Goal: Information Seeking & Learning: Learn about a topic

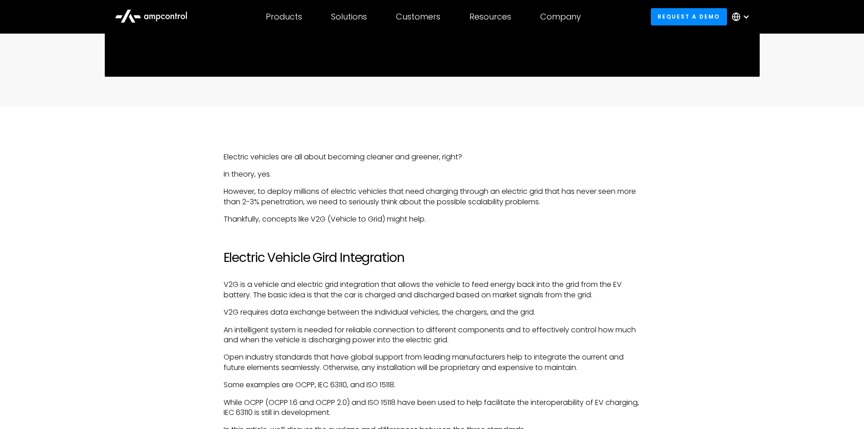
scroll to position [590, 0]
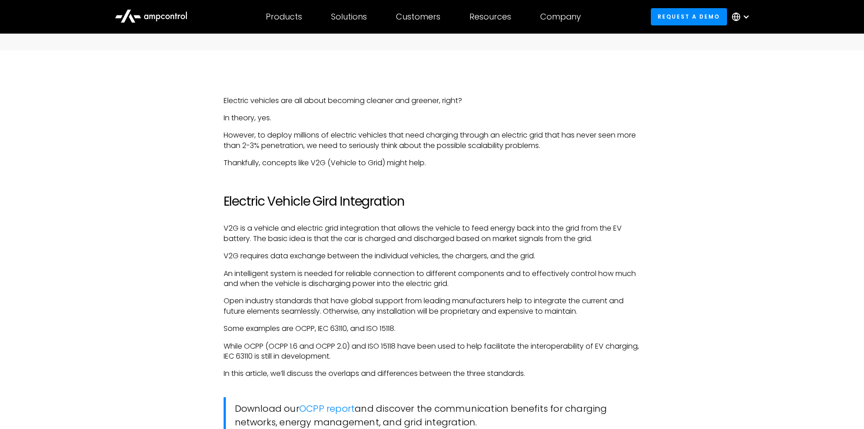
click at [405, 314] on p "Open industry standards that have global support from leading manufacturers hel…" at bounding box center [432, 306] width 417 height 20
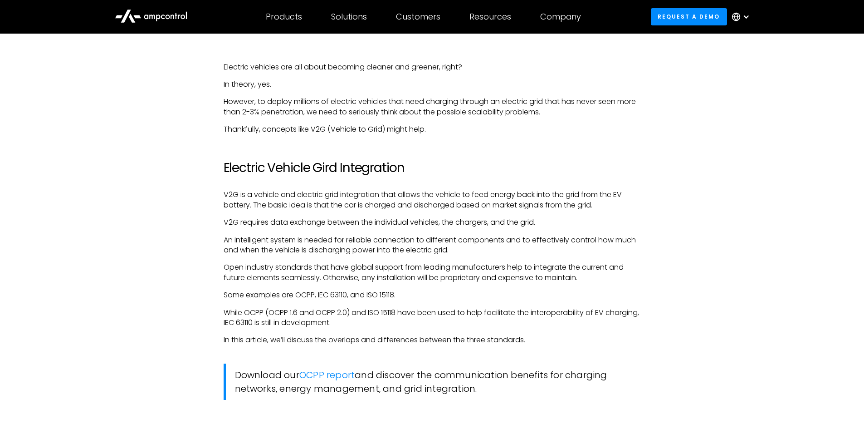
scroll to position [680, 0]
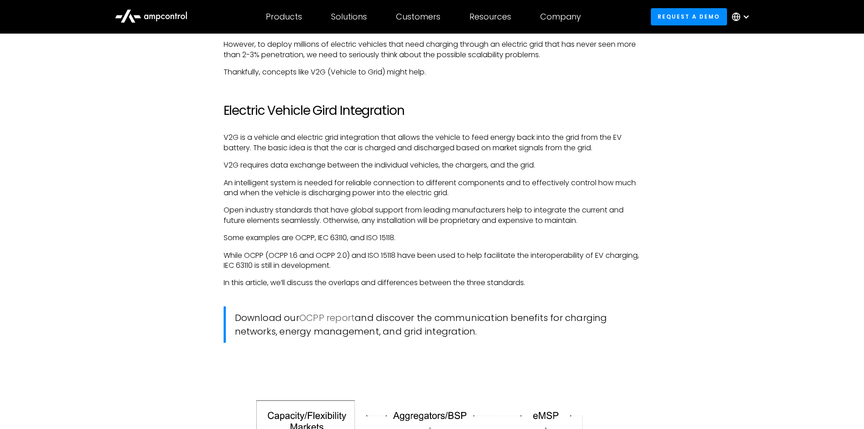
click at [338, 320] on link "OCPP report" at bounding box center [326, 317] width 55 height 13
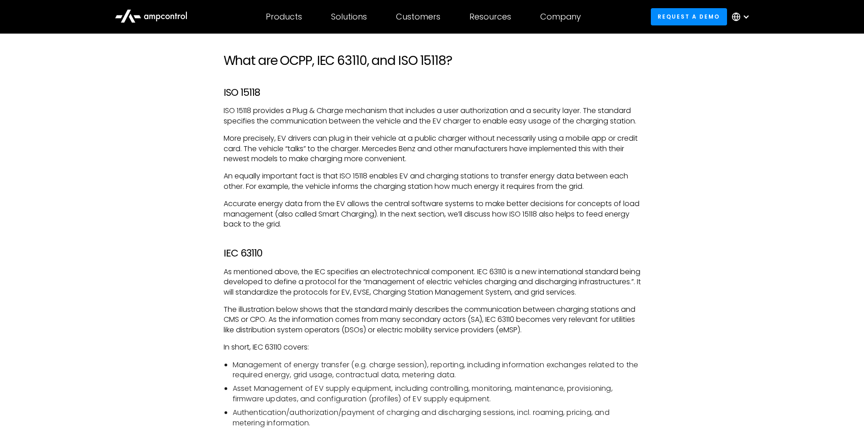
scroll to position [1496, 0]
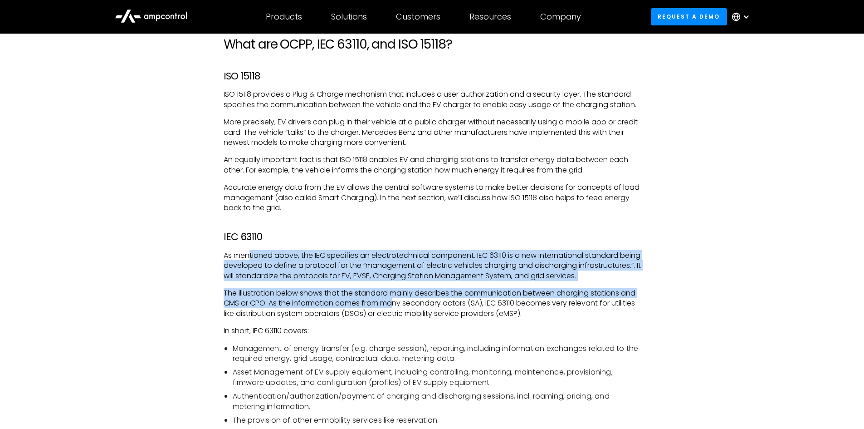
drag, startPoint x: 249, startPoint y: 258, endPoint x: 395, endPoint y: 313, distance: 155.1
click at [395, 313] on div "Electric vehicles are all about becoming cleaner and greener, right? In theory,…" at bounding box center [432, 312] width 417 height 2246
click at [424, 291] on div "Electric vehicles are all about becoming cleaner and greener, right? In theory,…" at bounding box center [432, 312] width 417 height 2246
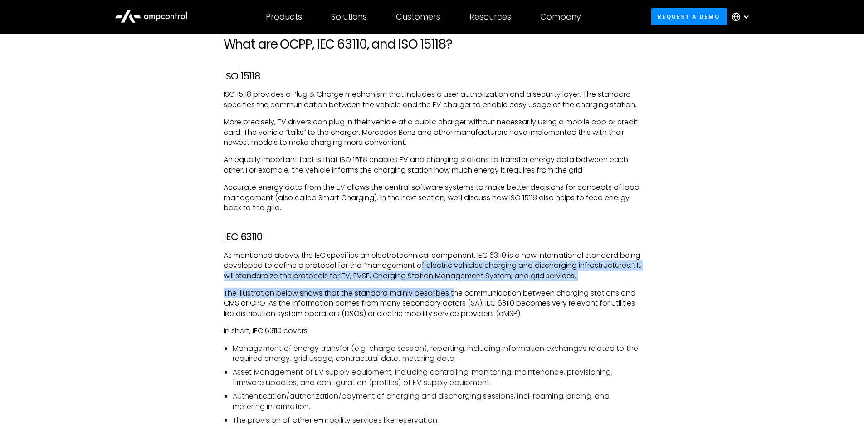
drag, startPoint x: 442, startPoint y: 263, endPoint x: 458, endPoint y: 302, distance: 42.1
click at [458, 302] on div "Electric vehicles are all about becoming cleaner and greener, right? In theory,…" at bounding box center [432, 312] width 417 height 2246
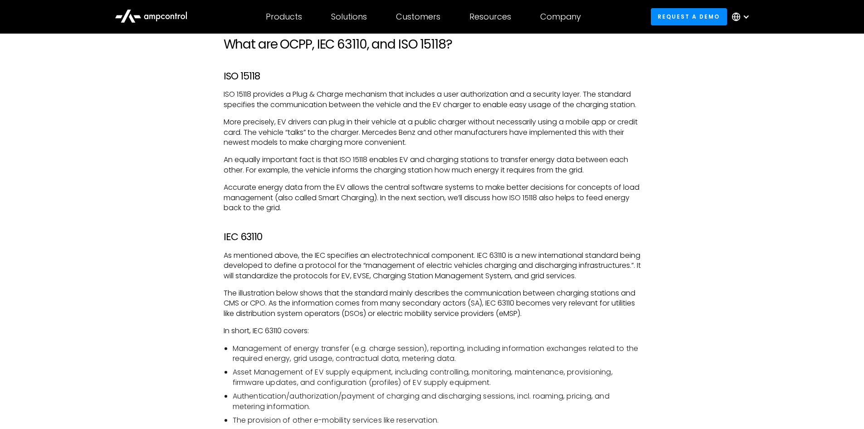
click at [614, 313] on p "The illustration below shows that the standard mainly describes the communicati…" at bounding box center [432, 303] width 417 height 30
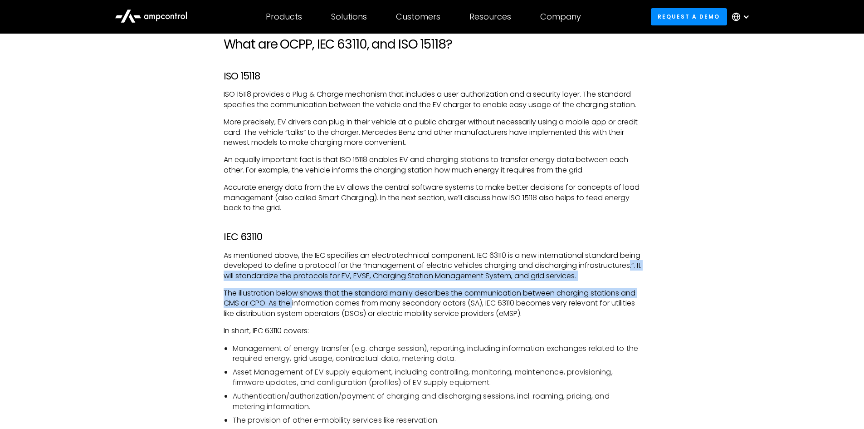
drag, startPoint x: 275, startPoint y: 273, endPoint x: 293, endPoint y: 311, distance: 42.2
click at [293, 311] on div "Electric vehicles are all about becoming cleaner and greener, right? In theory,…" at bounding box center [432, 312] width 417 height 2246
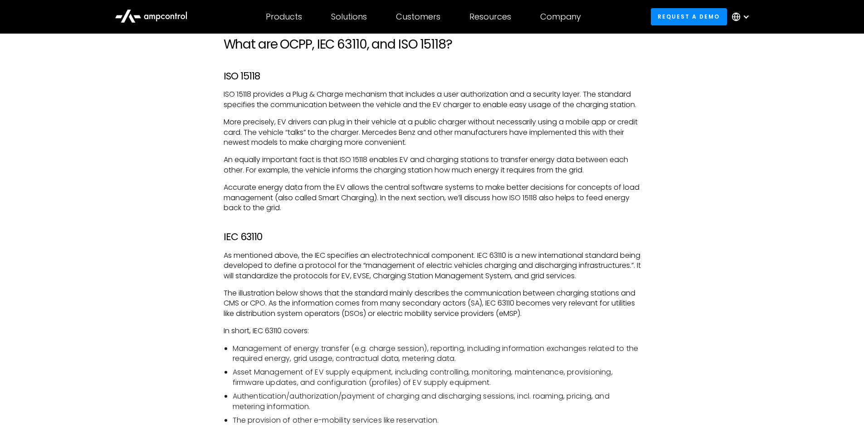
click at [402, 357] on li "Management of energy transfer (e.g. charge session), reporting, including infor…" at bounding box center [437, 353] width 408 height 20
click at [373, 336] on p "In short, IEC 63110 covers:" at bounding box center [432, 331] width 417 height 10
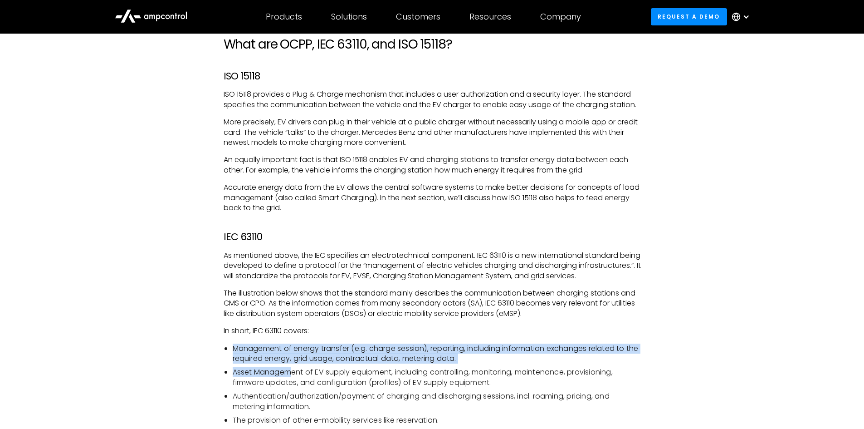
drag, startPoint x: 234, startPoint y: 354, endPoint x: 294, endPoint y: 379, distance: 64.6
click at [294, 379] on ul "Management of energy transfer (e.g. charge session), reporting, including infor…" at bounding box center [432, 384] width 417 height 82
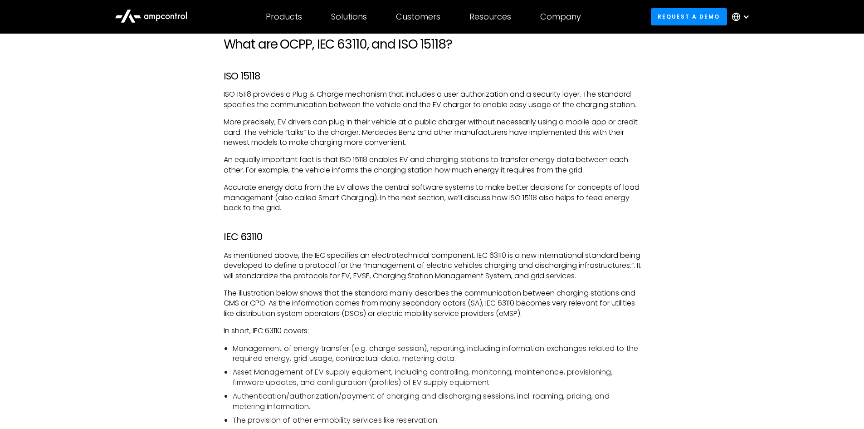
click at [448, 387] on li "Asset Management of EV supply equipment, including controlling, monitoring, mai…" at bounding box center [437, 377] width 408 height 20
click at [716, 335] on div "Electric vehicles are all about becoming cleaner and greener, right? In theory,…" at bounding box center [432, 321] width 653 height 2265
click at [312, 335] on div "Electric vehicles are all about becoming cleaner and greener, right? In theory,…" at bounding box center [432, 312] width 417 height 2246
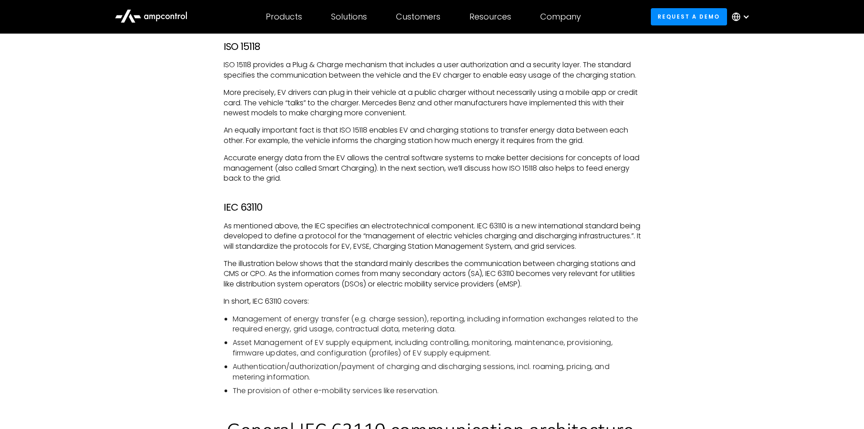
scroll to position [1542, 0]
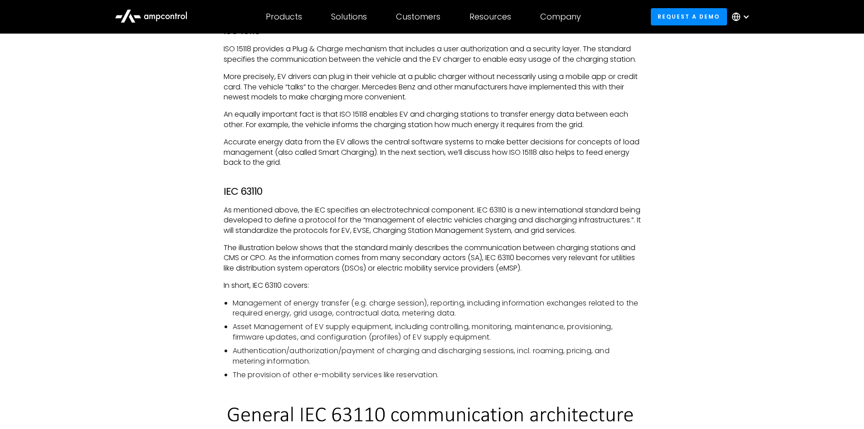
click at [247, 303] on div "Electric vehicles are all about becoming cleaner and greener, right? In theory,…" at bounding box center [432, 266] width 417 height 2246
drag, startPoint x: 222, startPoint y: 187, endPoint x: 265, endPoint y: 186, distance: 43.1
click at [265, 186] on div "Electric vehicles are all about becoming cleaner and greener, right? In theory,…" at bounding box center [431, 266] width 435 height 2246
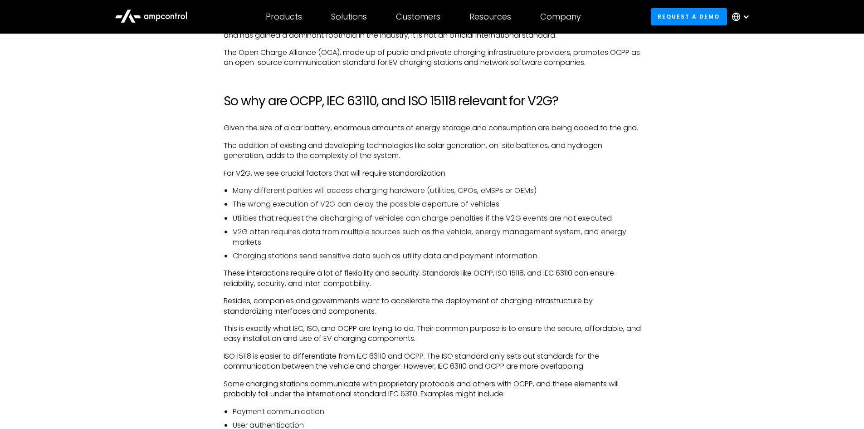
scroll to position [2313, 0]
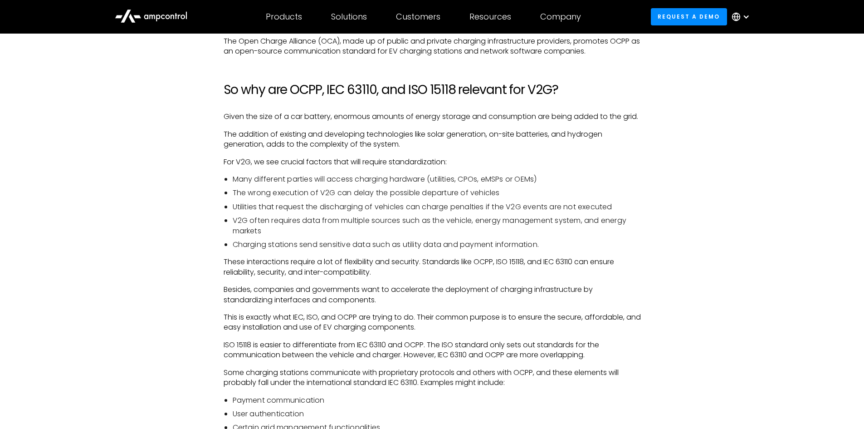
click at [394, 305] on p "Besides, companies and governments want to accelerate the deployment of chargin…" at bounding box center [432, 294] width 417 height 20
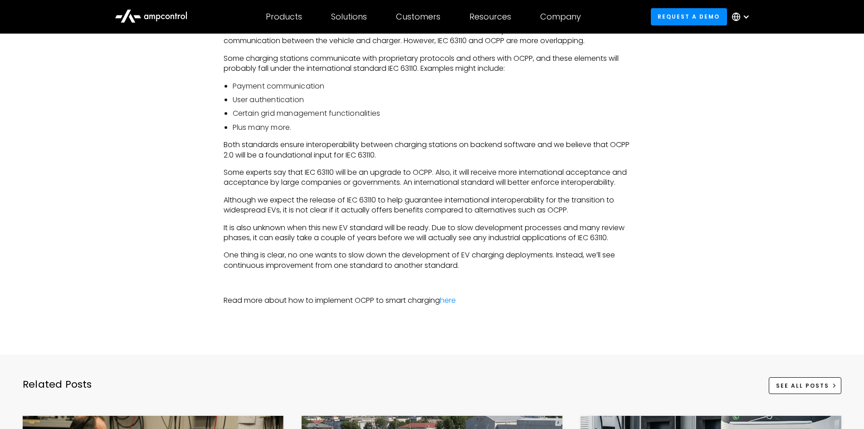
scroll to position [2630, 0]
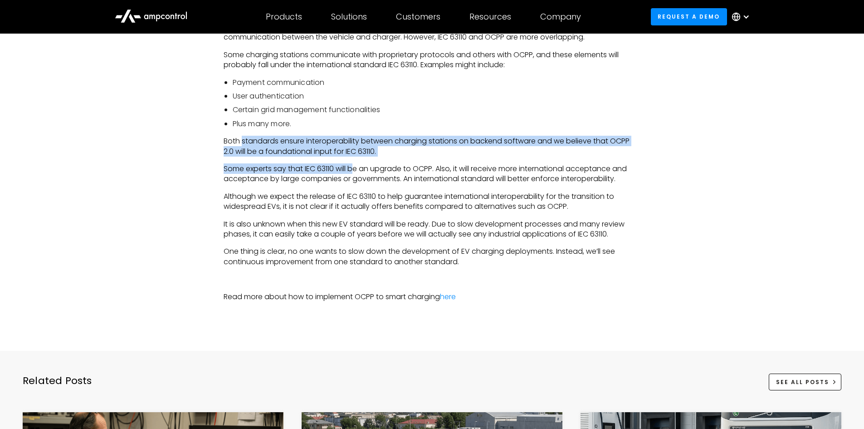
drag, startPoint x: 241, startPoint y: 151, endPoint x: 356, endPoint y: 184, distance: 119.0
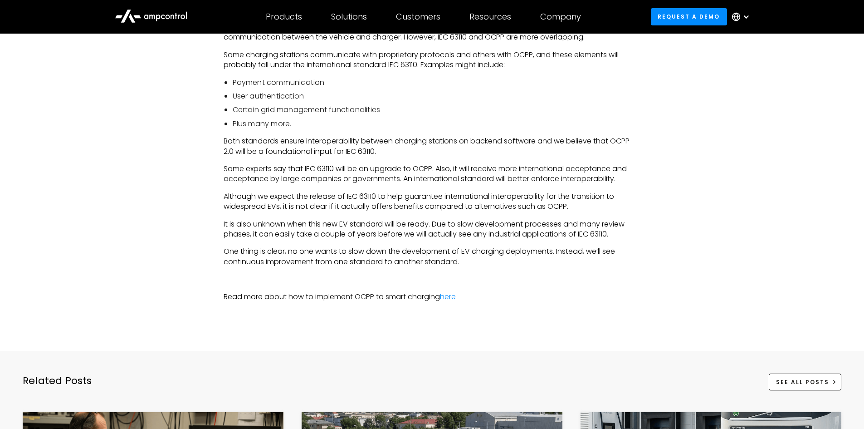
click at [472, 212] on p "Although we expect the release of IEC 63110 to help guarantee international int…" at bounding box center [432, 201] width 417 height 20
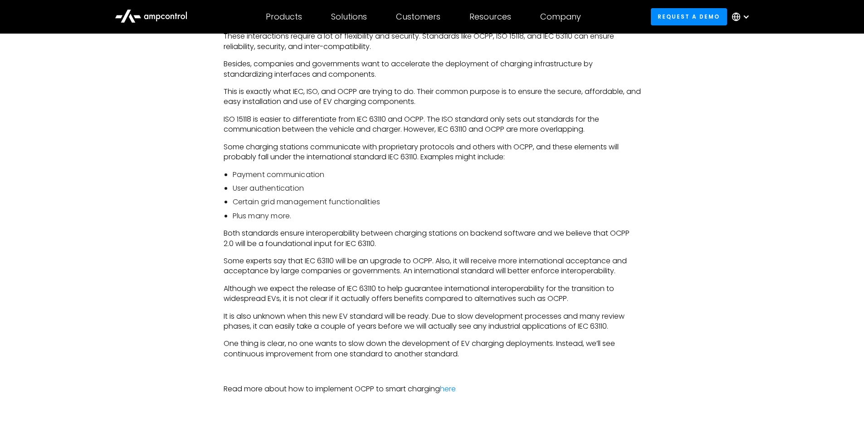
scroll to position [2539, 0]
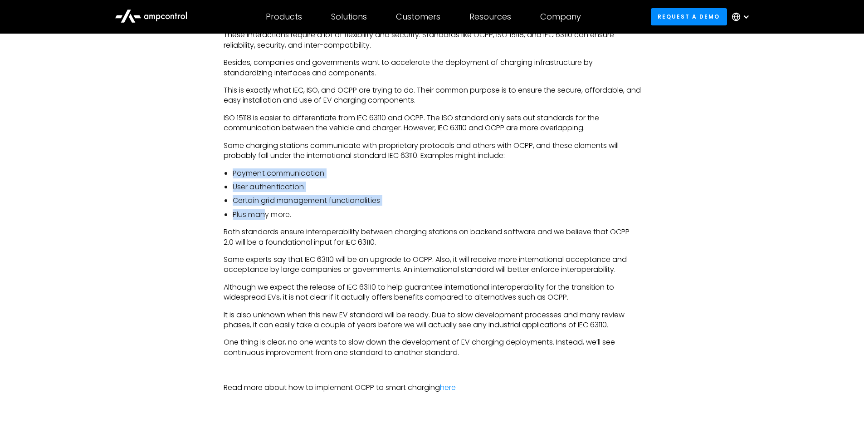
drag, startPoint x: 233, startPoint y: 180, endPoint x: 268, endPoint y: 225, distance: 57.2
click at [268, 220] on ul "Payment communication User authentication Certain grid management functionaliti…" at bounding box center [432, 194] width 417 height 52
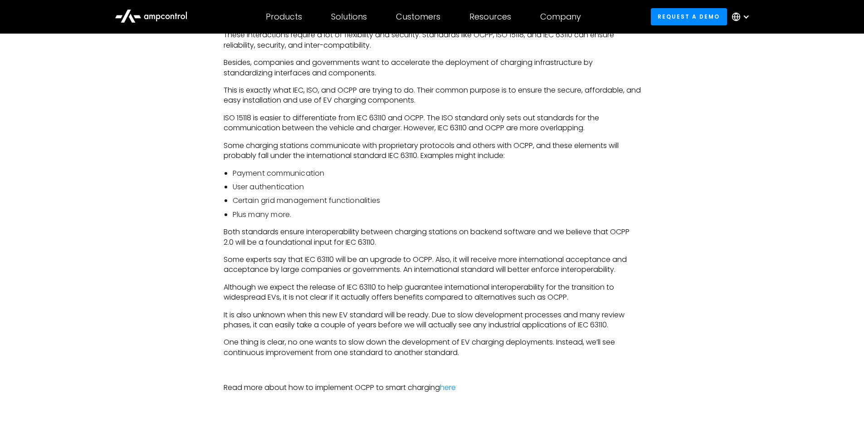
click at [408, 247] on p "Both standards ensure interoperability between charging stations on backend sof…" at bounding box center [432, 237] width 417 height 20
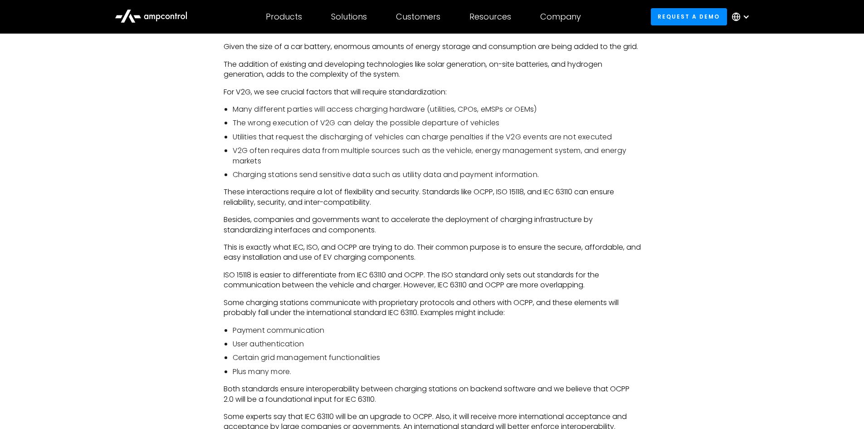
scroll to position [2358, 0]
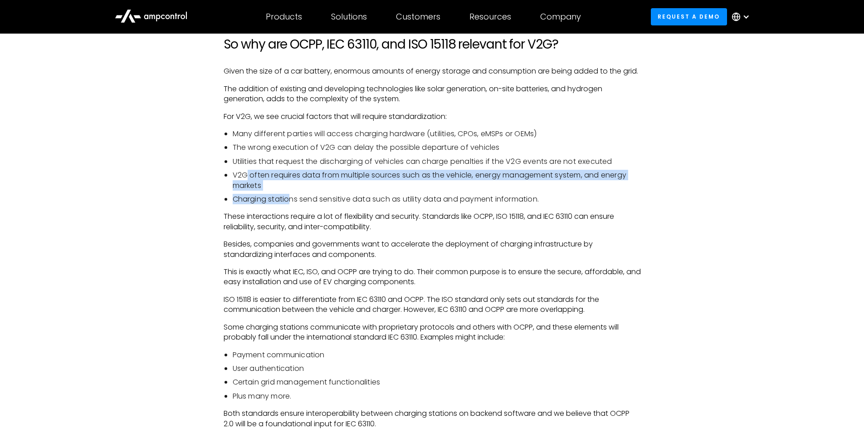
drag, startPoint x: 247, startPoint y: 184, endPoint x: 290, endPoint y: 214, distance: 52.1
click at [290, 204] on ul "Many different parties will access charging hardware (utilities, CPOs, eMSPs or…" at bounding box center [432, 166] width 417 height 75
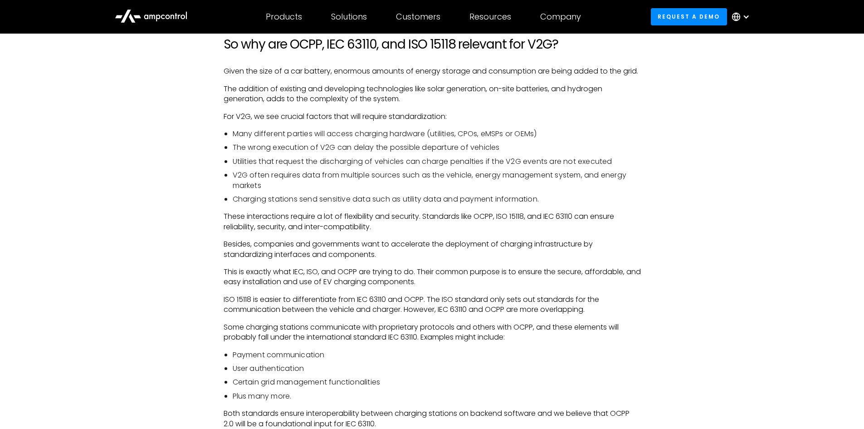
click at [479, 259] on p "Besides, companies and governments want to accelerate the deployment of chargin…" at bounding box center [432, 249] width 417 height 20
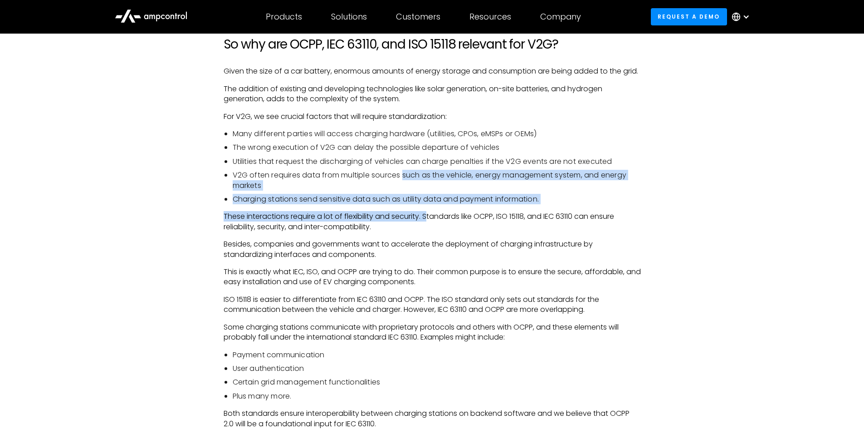
drag, startPoint x: 404, startPoint y: 187, endPoint x: 429, endPoint y: 214, distance: 36.6
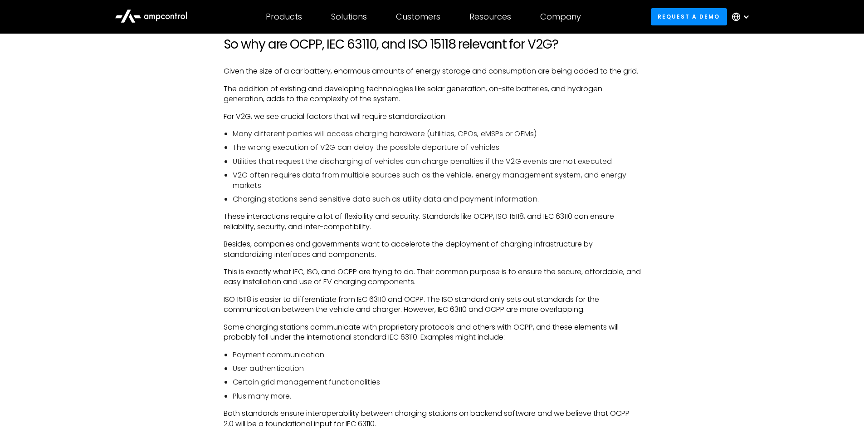
drag, startPoint x: 485, startPoint y: 143, endPoint x: 564, endPoint y: 149, distance: 78.6
click at [564, 139] on li "Many different parties will access charging hardware (utilities, CPOs, eMSPs or…" at bounding box center [437, 134] width 408 height 10
click at [625, 152] on li "The wrong execution of V2G can delay the possible departure of vehicles" at bounding box center [437, 147] width 408 height 10
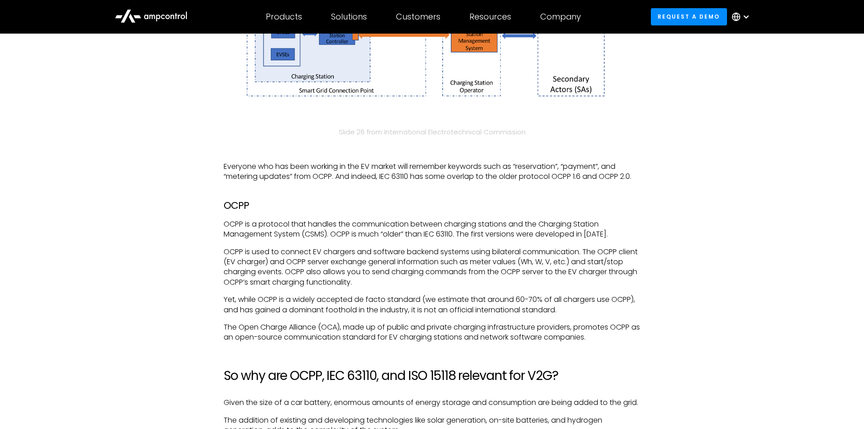
scroll to position [1950, 0]
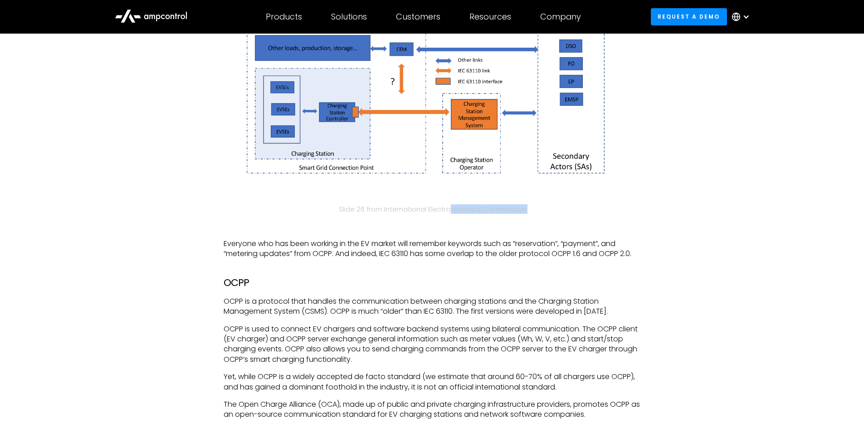
drag, startPoint x: 451, startPoint y: 217, endPoint x: 528, endPoint y: 224, distance: 77.8
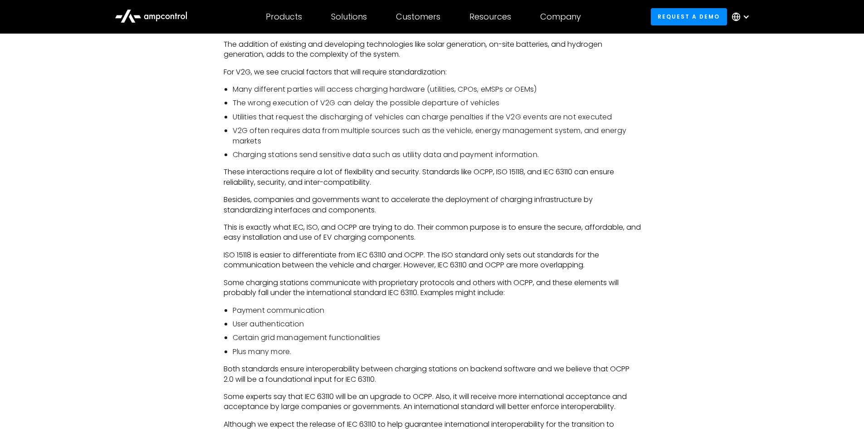
scroll to position [2403, 0]
drag, startPoint x: 249, startPoint y: 234, endPoint x: 329, endPoint y: 237, distance: 79.8
click at [329, 237] on p "This is exactly what IEC, ISO, and OCPP are trying to do. Their common purpose …" at bounding box center [432, 231] width 417 height 20
click at [520, 269] on p "ISO 15118 is easier to differentiate from IEC 63110 and OCPP. The ISO standard …" at bounding box center [432, 259] width 417 height 20
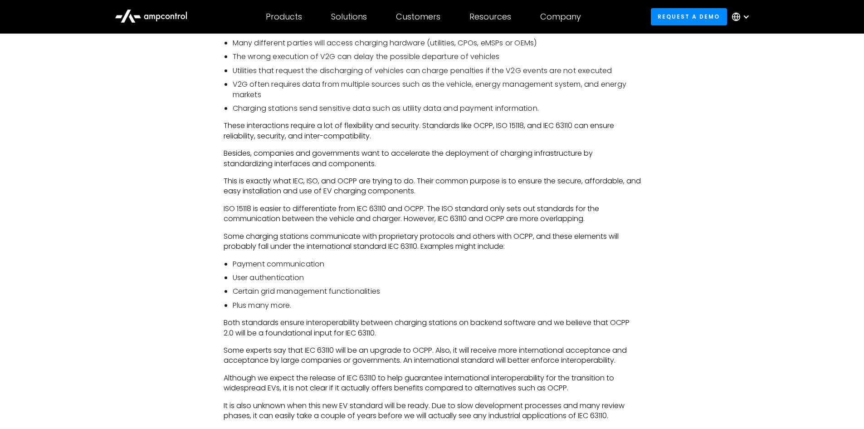
drag, startPoint x: 510, startPoint y: 230, endPoint x: 521, endPoint y: 231, distance: 11.4
click at [521, 224] on p "ISO 15118 is easier to differentiate from IEC 63110 and OCPP. The ISO standard …" at bounding box center [432, 214] width 417 height 20
click at [477, 283] on li "User authentication" at bounding box center [437, 278] width 408 height 10
drag, startPoint x: 381, startPoint y: 305, endPoint x: 331, endPoint y: 301, distance: 50.1
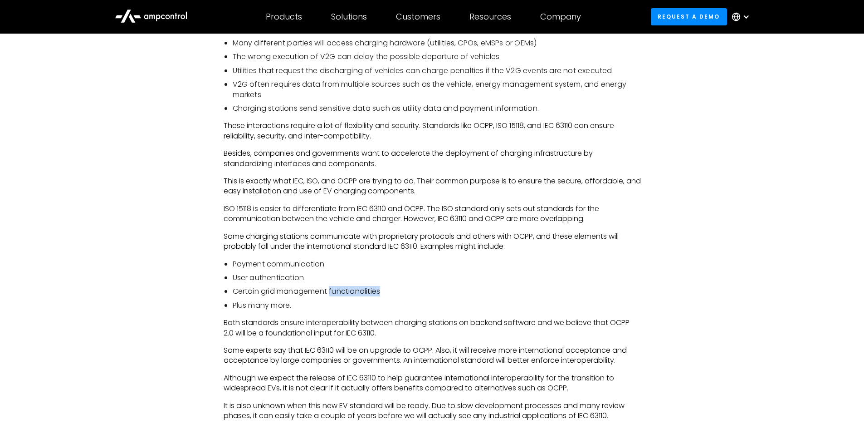
click at [331, 296] on li "Certain grid management functionalities" at bounding box center [437, 291] width 408 height 10
click at [396, 309] on ul "Payment communication User authentication Certain grid management functionaliti…" at bounding box center [432, 285] width 417 height 52
drag, startPoint x: 391, startPoint y: 302, endPoint x: 332, endPoint y: 297, distance: 58.7
click at [332, 296] on li "Certain grid management functionalities" at bounding box center [437, 291] width 408 height 10
click at [401, 310] on li "Plus many more." at bounding box center [437, 305] width 408 height 10
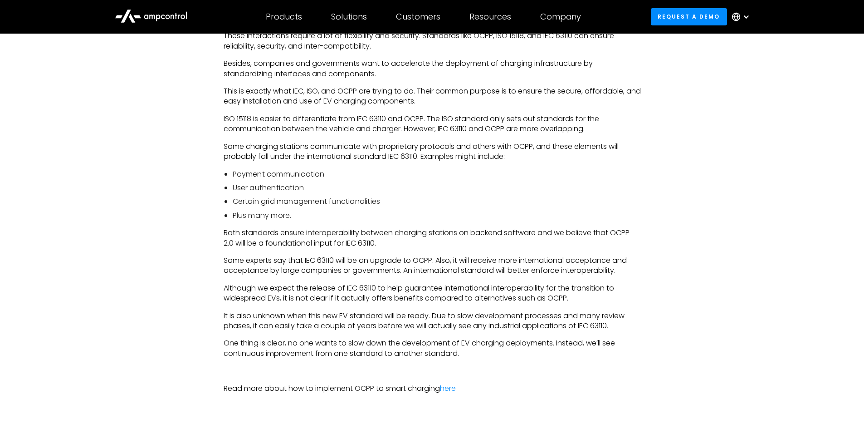
scroll to position [2539, 0]
